Goal: Find specific page/section: Find specific page/section

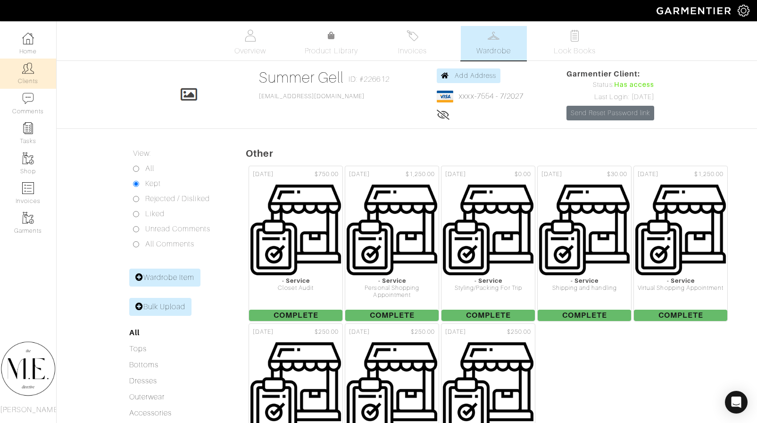
scroll to position [756, 0]
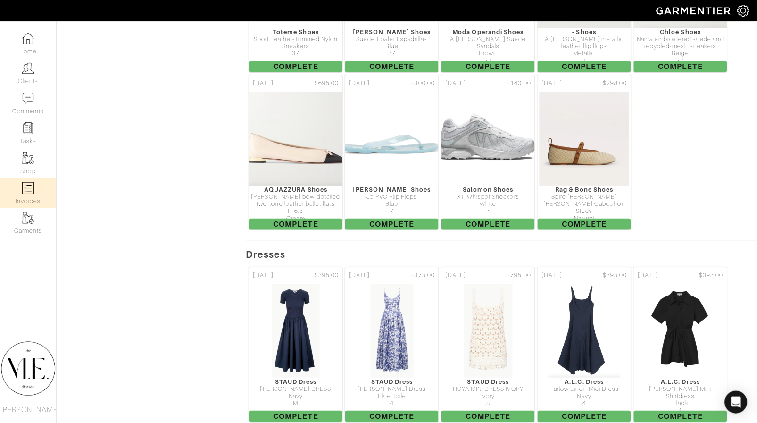
click at [41, 193] on link "Invoices" at bounding box center [28, 193] width 56 height 30
select select
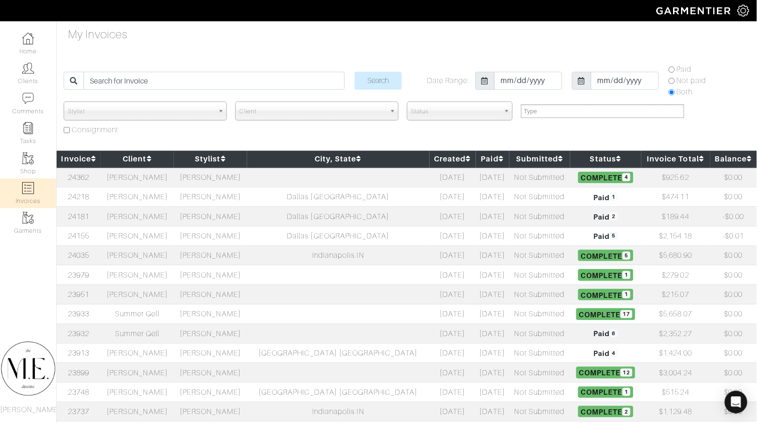
click at [461, 114] on span "Status" at bounding box center [455, 111] width 89 height 19
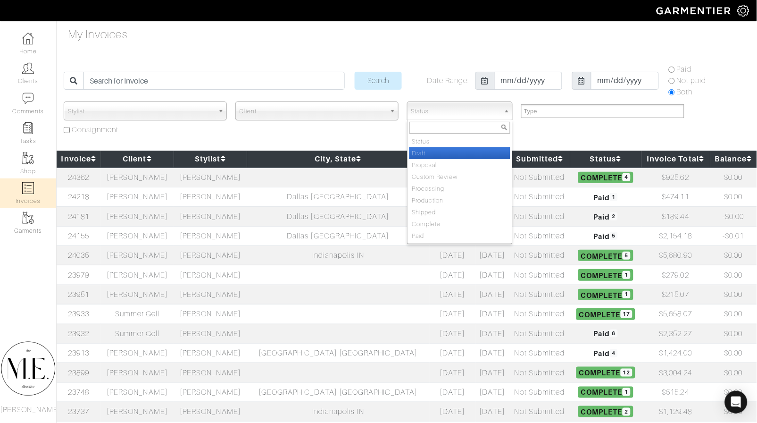
click at [446, 152] on li "Draft" at bounding box center [460, 153] width 101 height 12
select select "Draft"
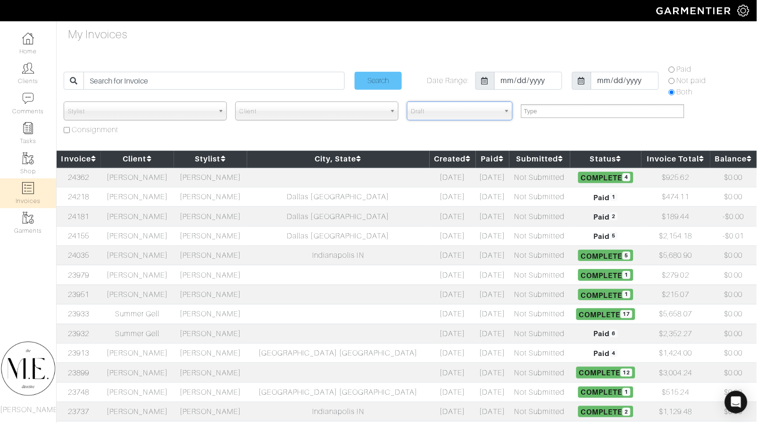
click at [400, 82] on input "Search" at bounding box center [378, 81] width 47 height 18
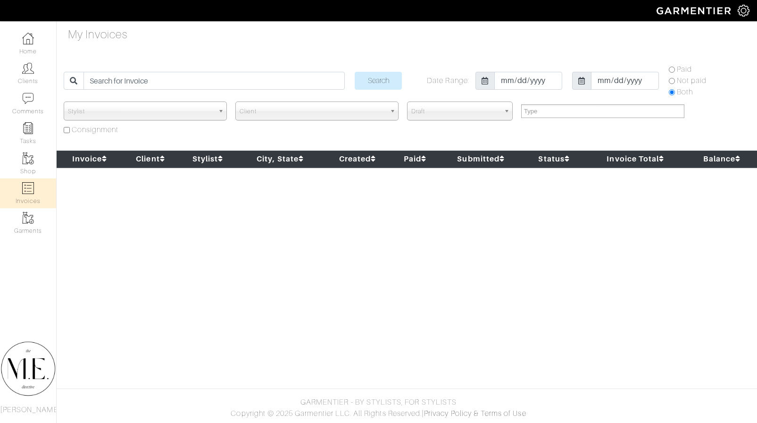
select select
click at [435, 109] on span "Draft" at bounding box center [455, 111] width 89 height 19
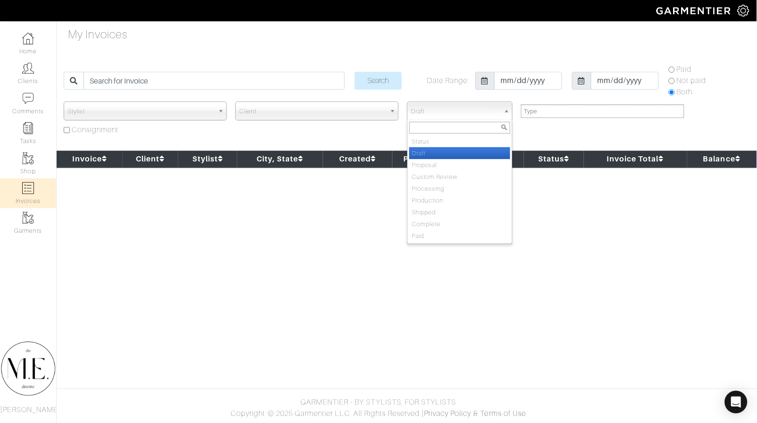
click at [427, 155] on li "Draft" at bounding box center [460, 153] width 101 height 12
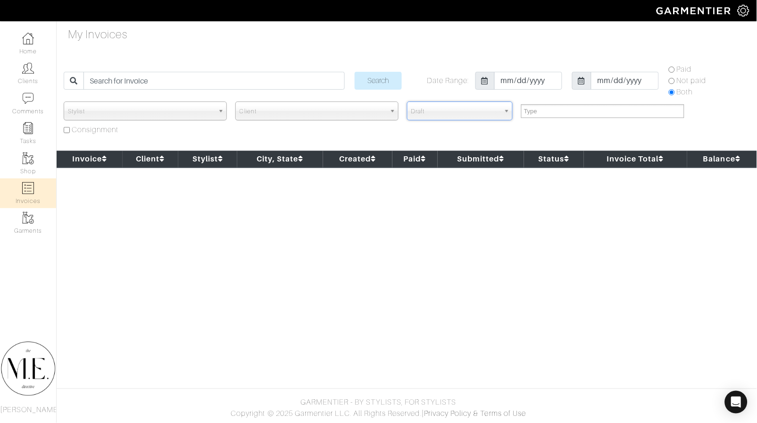
click at [427, 155] on icon at bounding box center [423, 159] width 5 height 8
select select
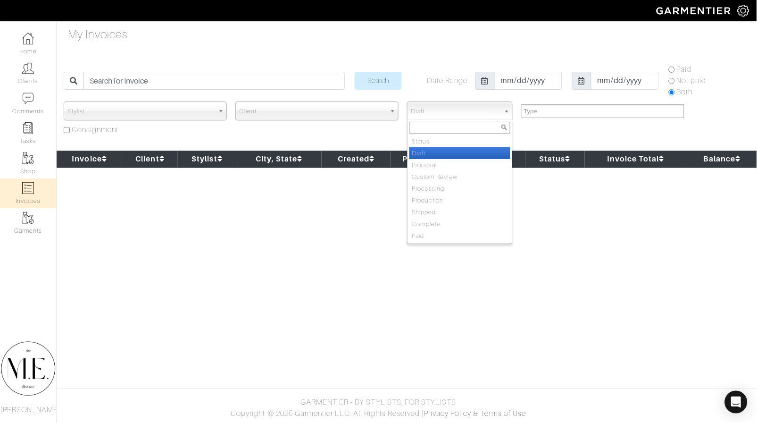
click at [432, 115] on span "Draft" at bounding box center [455, 111] width 89 height 19
click at [429, 162] on li "Proposal" at bounding box center [460, 165] width 101 height 12
select select "Proposal"
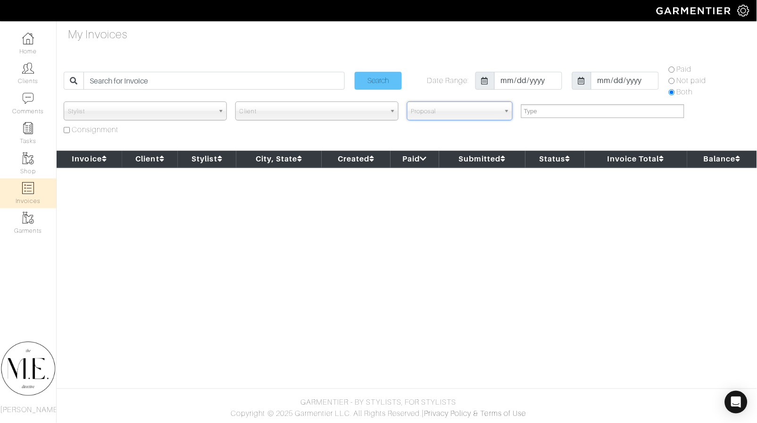
click at [397, 80] on input "Search" at bounding box center [378, 81] width 47 height 18
select select
click at [436, 110] on span "Proposal" at bounding box center [455, 111] width 89 height 19
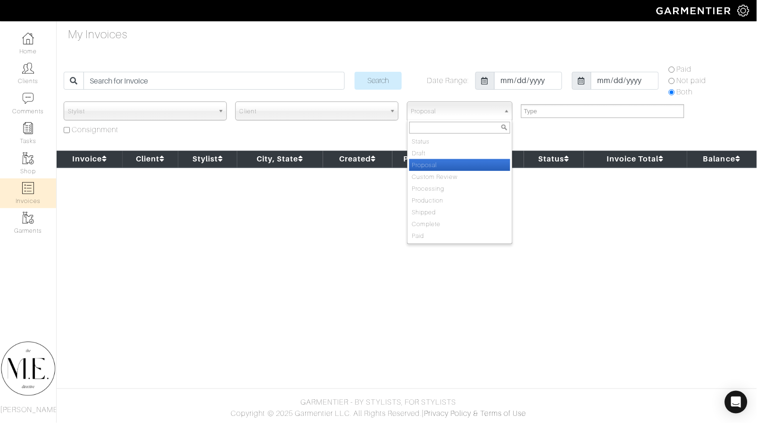
type input "`"
click at [428, 99] on div "Search Date Range: [DATE] [DATE] Paid Not paid Both" at bounding box center [404, 83] width 687 height 38
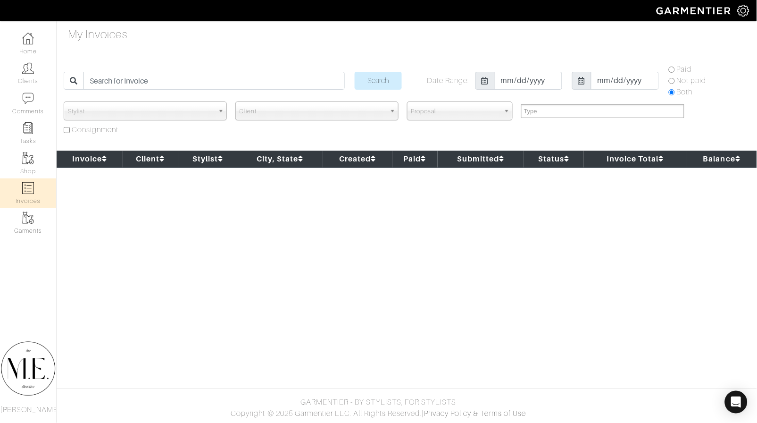
click at [38, 197] on link "Invoices" at bounding box center [28, 193] width 56 height 30
select select
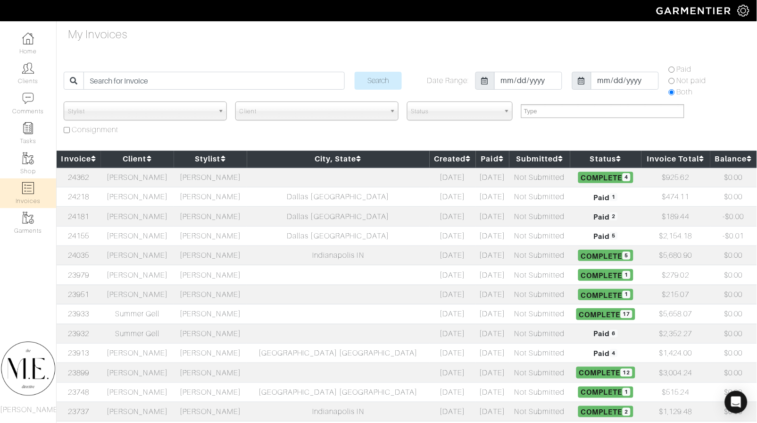
click at [174, 180] on td "[PERSON_NAME]" at bounding box center [137, 178] width 73 height 20
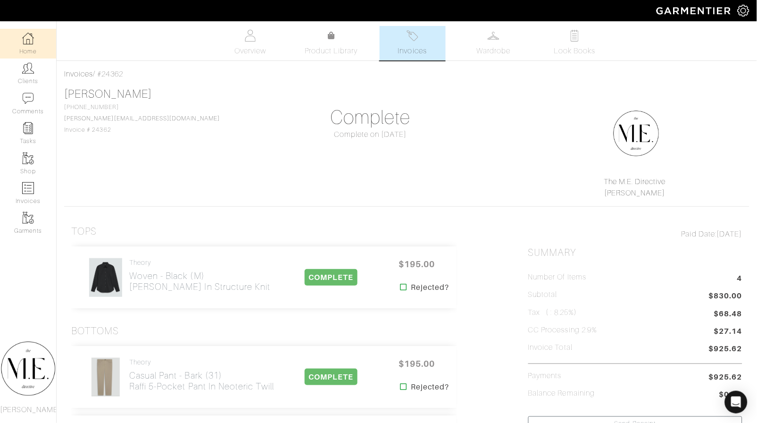
click at [26, 48] on link "Home" at bounding box center [28, 44] width 56 height 30
